Goal: Use online tool/utility: Use online tool/utility

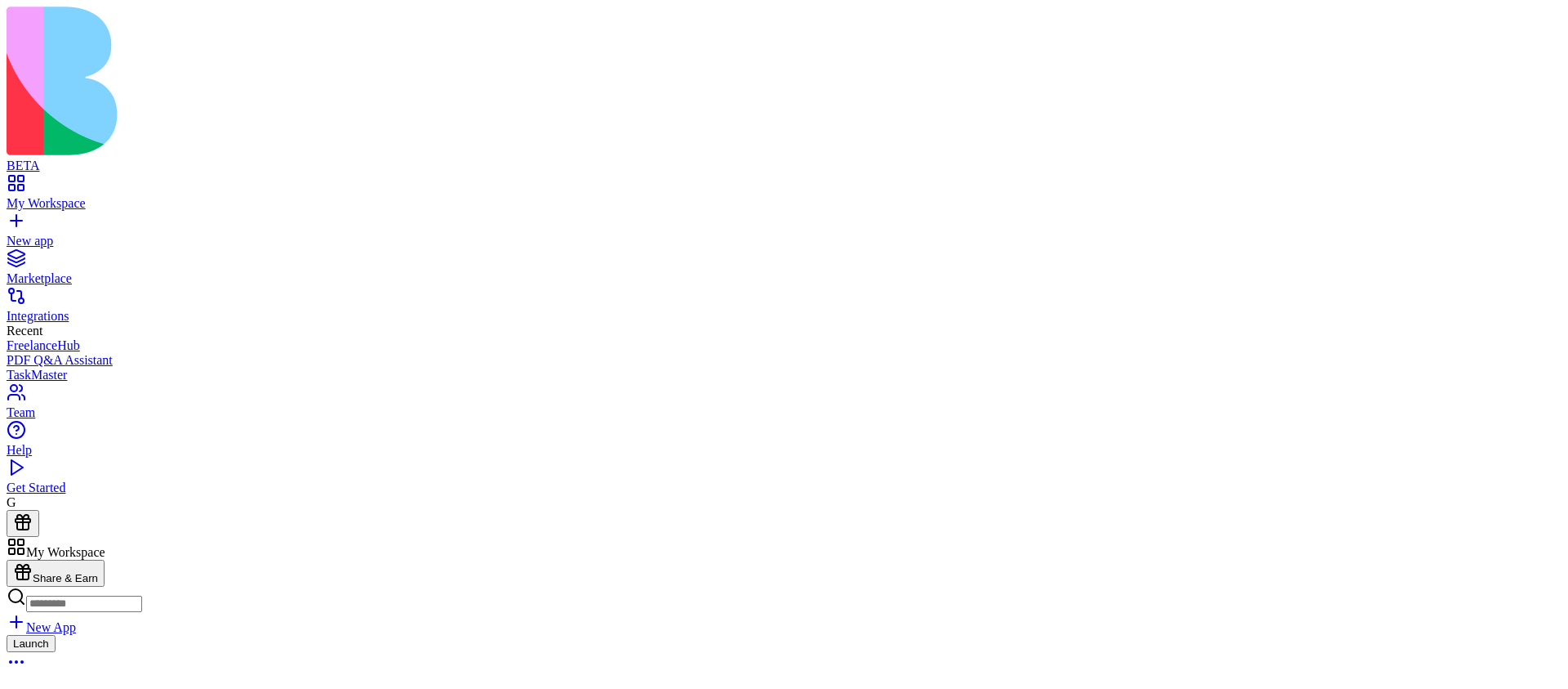
click at [59, 552] on button at bounding box center [33, 565] width 52 height 27
drag, startPoint x: 561, startPoint y: 140, endPoint x: 647, endPoint y: 137, distance: 86.1
